Goal: Task Accomplishment & Management: Use online tool/utility

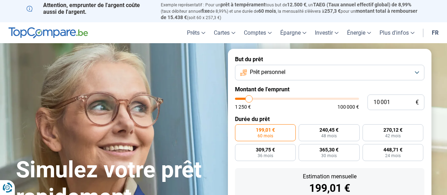
type input "10 250"
type input "10250"
type input "11 250"
type input "11250"
type input "12 000"
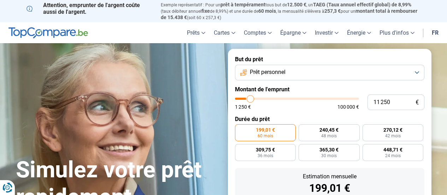
type input "12000"
type input "13 000"
type input "13000"
type input "14 000"
type input "14000"
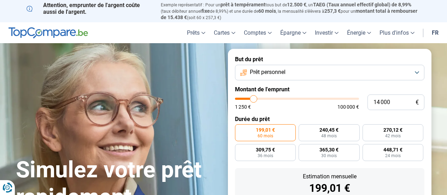
type input "14 250"
type input "14250"
type input "14 750"
type input "14750"
type input "15 000"
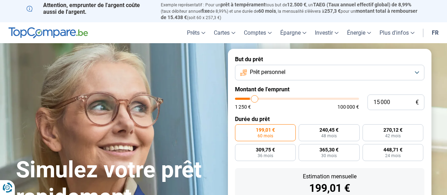
type input "15000"
type input "15 500"
type input "15500"
type input "14 750"
type input "14750"
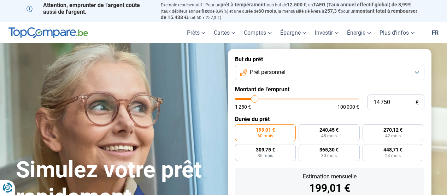
type input "13 500"
type input "13500"
type input "12 500"
type input "12500"
type input "11 000"
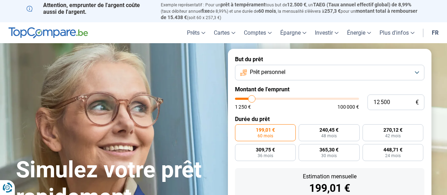
type input "11000"
type input "7 250"
type input "7250"
type input "4 500"
type input "4500"
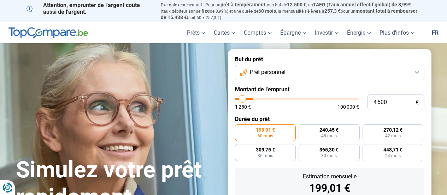
type input "2 750"
type input "2750"
type input "2 500"
type input "2500"
type input "2 250"
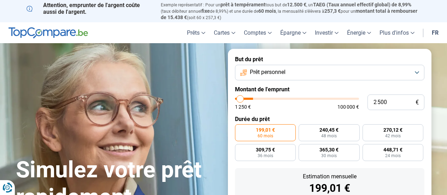
type input "2250"
type input "2 000"
type input "2000"
type input "1 250"
type input "1250"
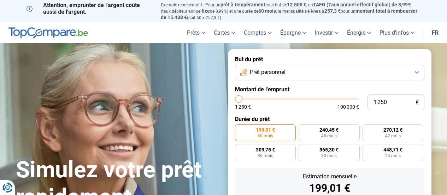
type input "1 500"
type input "1500"
type input "2 000"
type input "2000"
type input "2 250"
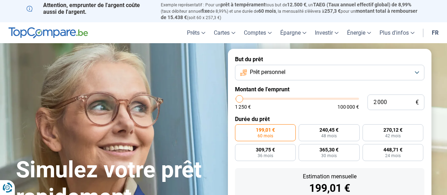
type input "2250"
type input "2 500"
type input "2500"
type input "2 750"
type input "2750"
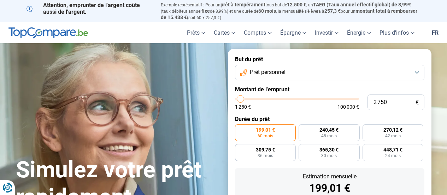
type input "3 000"
type input "3000"
type input "3 750"
type input "3750"
type input "4 000"
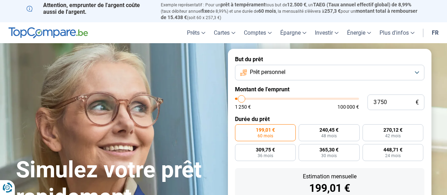
type input "4000"
type input "4 250"
type input "4250"
type input "5 000"
type input "5000"
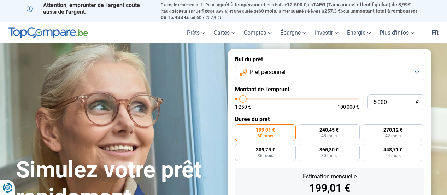
type input "5 250"
type input "5250"
type input "5 500"
type input "5500"
type input "5 750"
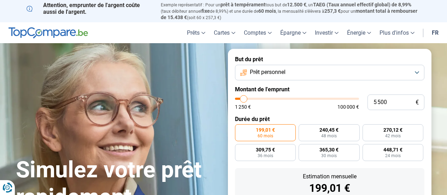
type input "5750"
type input "6 000"
type input "6000"
type input "6 500"
type input "6500"
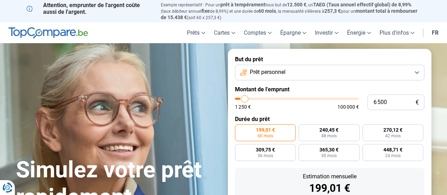
type input "6 750"
type input "6750"
type input "7 000"
type input "7000"
type input "7 250"
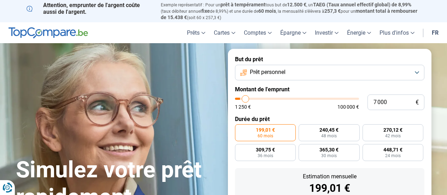
type input "7250"
type input "7 000"
type input "7000"
type input "6 500"
type input "6500"
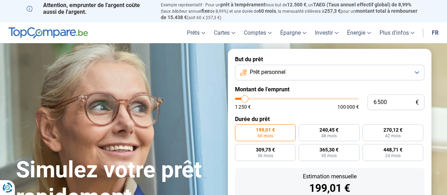
type input "6 000"
drag, startPoint x: 249, startPoint y: 99, endPoint x: 245, endPoint y: 99, distance: 4.6
type input "6000"
click at [245, 99] on input "range" at bounding box center [297, 99] width 124 height 2
radio input "true"
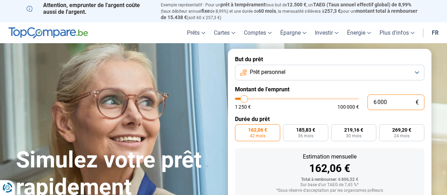
drag, startPoint x: 376, startPoint y: 100, endPoint x: 352, endPoint y: 100, distance: 24.4
click at [352, 100] on div "6 000 € 1 250 € 100 000 €" at bounding box center [329, 102] width 189 height 16
type input "5 000"
type input "5000"
type input "5 000"
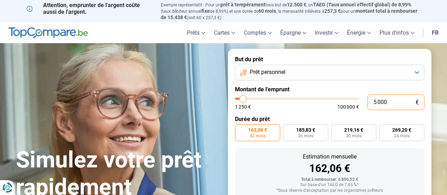
radio input "true"
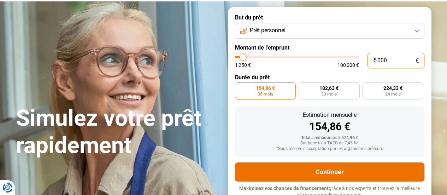
scroll to position [45, 0]
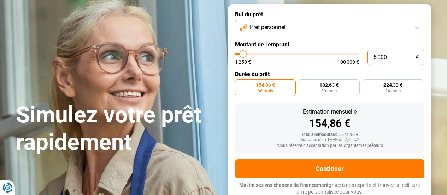
type input "0"
type input "1250"
type input "6"
type input "1250"
type input "1 250"
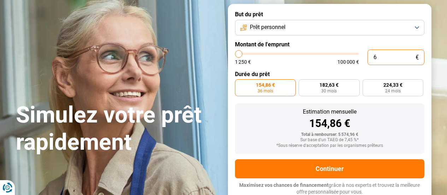
type input "1250"
radio input "true"
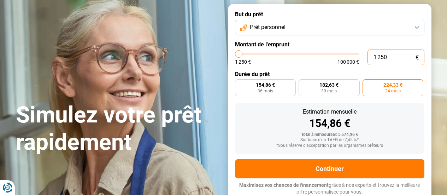
type input "12 500"
type input "12500"
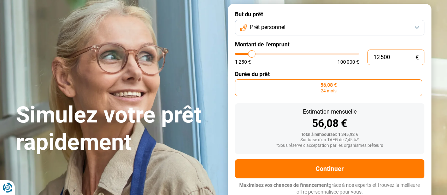
type input "125 000"
type input "100000"
type input "12 500"
type input "12500"
type input "1 250"
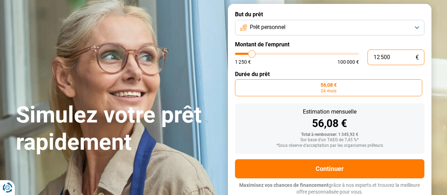
type input "1250"
type input "125"
type input "1250"
type input "12"
type input "1250"
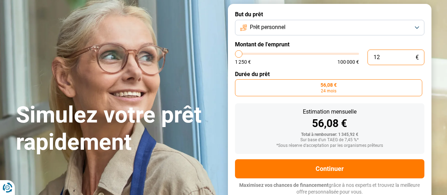
type input "1"
type input "1250"
type input "0"
type input "1250"
type input "1 250"
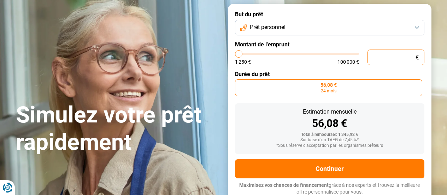
type input "1250"
type input "1 250"
click at [269, 110] on div "Estimation mensuelle" at bounding box center [330, 112] width 178 height 6
click at [285, 83] on label "56,08 € 24 mois" at bounding box center [328, 87] width 187 height 17
click at [240, 83] on input "56,08 € 24 mois" at bounding box center [237, 81] width 5 height 5
